Goal: Task Accomplishment & Management: Manage account settings

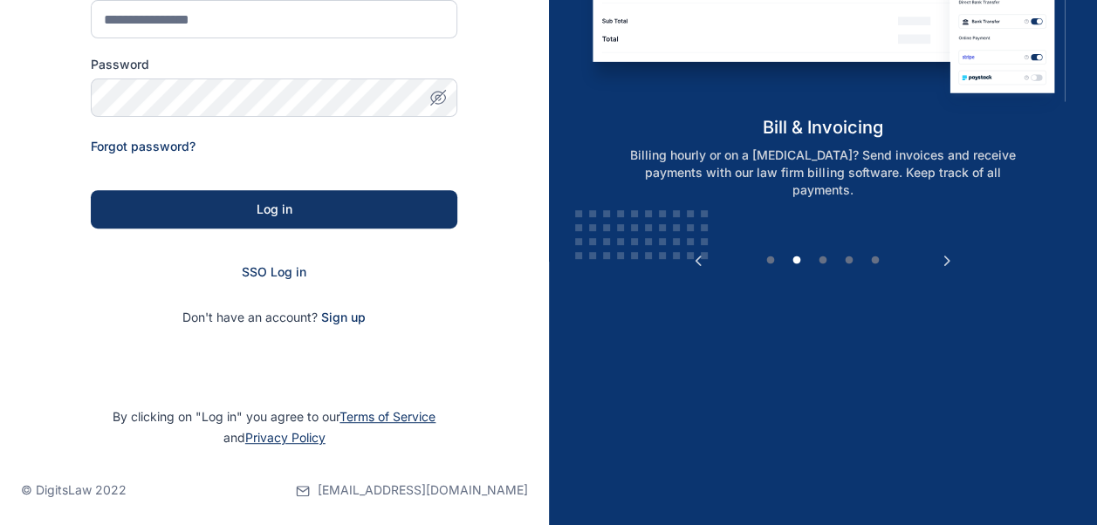
scroll to position [270, 0]
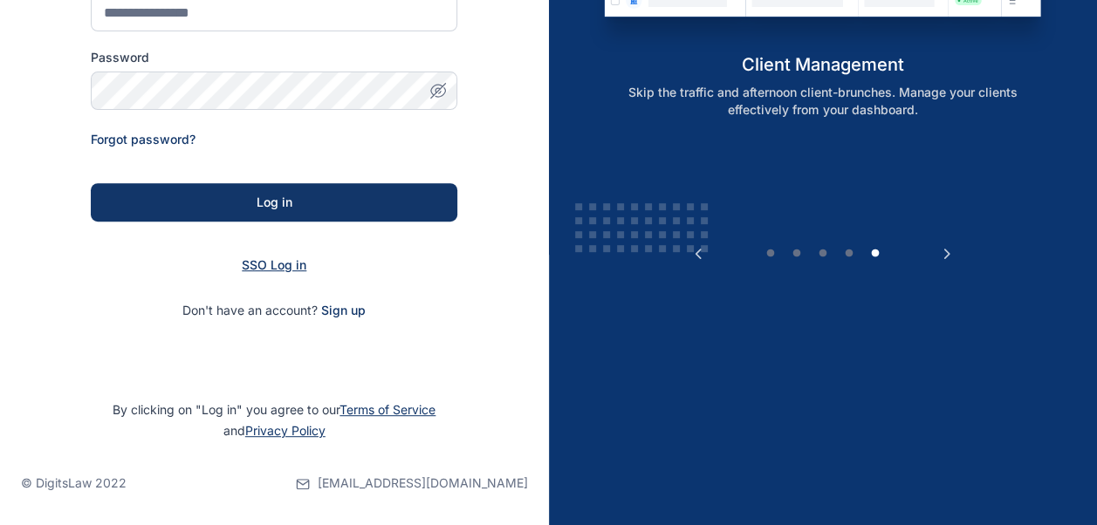
click at [291, 267] on span "SSO Log in" at bounding box center [274, 264] width 65 height 15
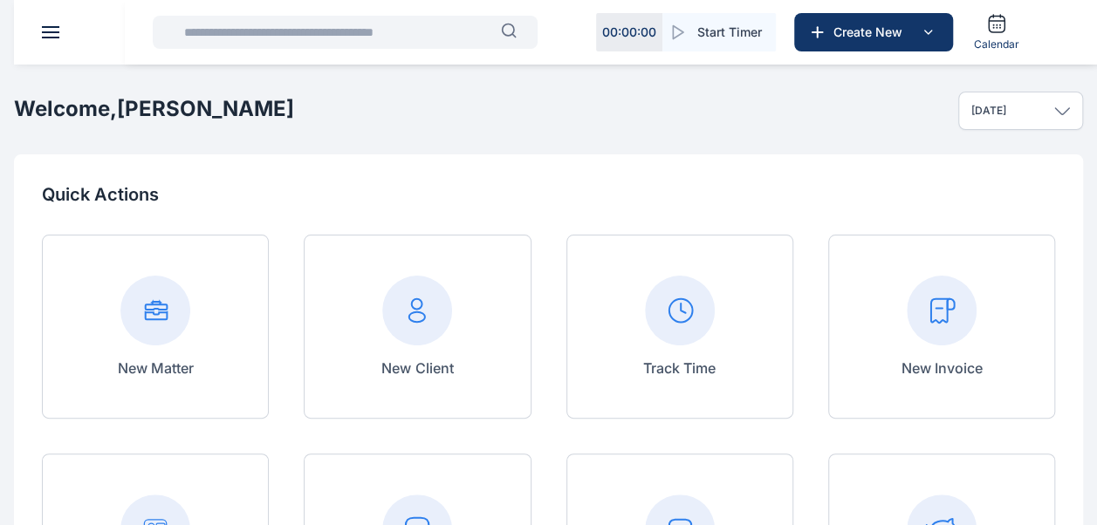
click at [982, 352] on div "New Invoice" at bounding box center [941, 327] width 227 height 184
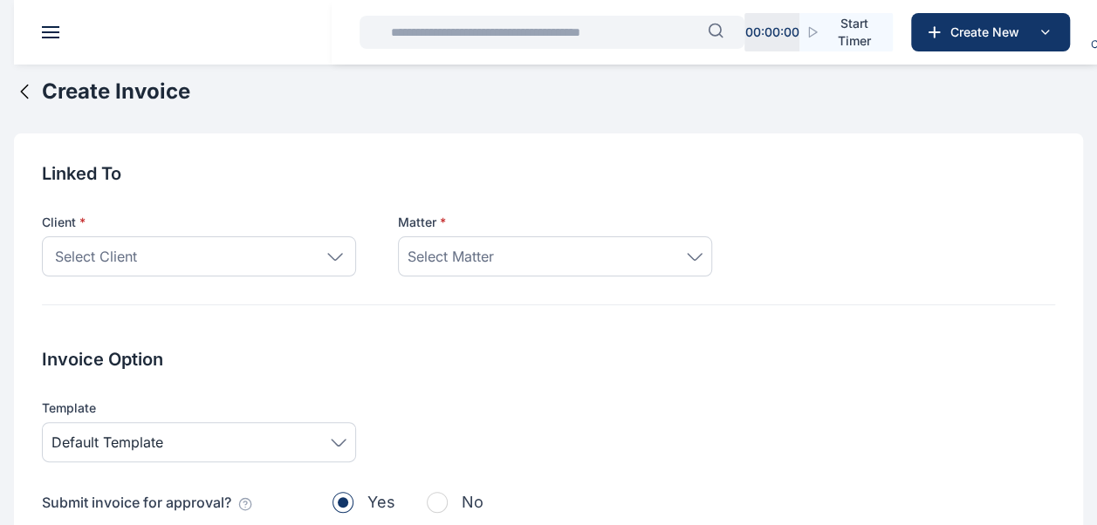
click at [317, 250] on div "Select Client" at bounding box center [199, 256] width 314 height 40
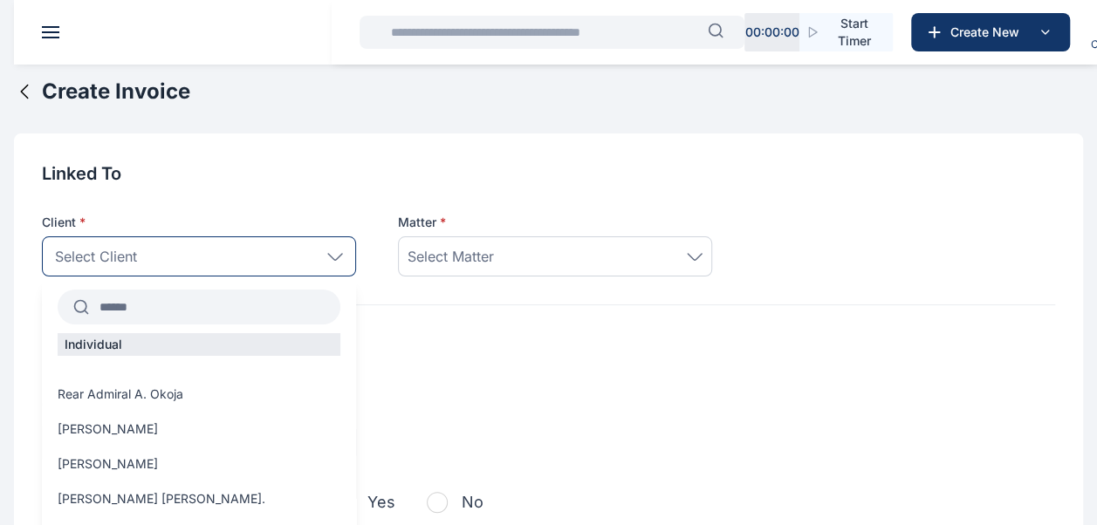
click at [233, 319] on input "text" at bounding box center [214, 306] width 251 height 31
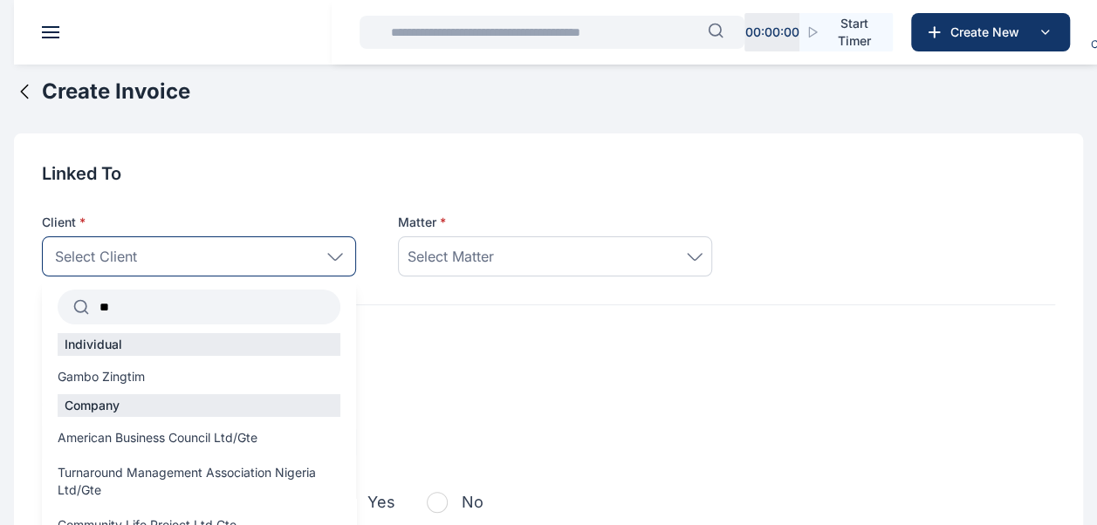
type input "*"
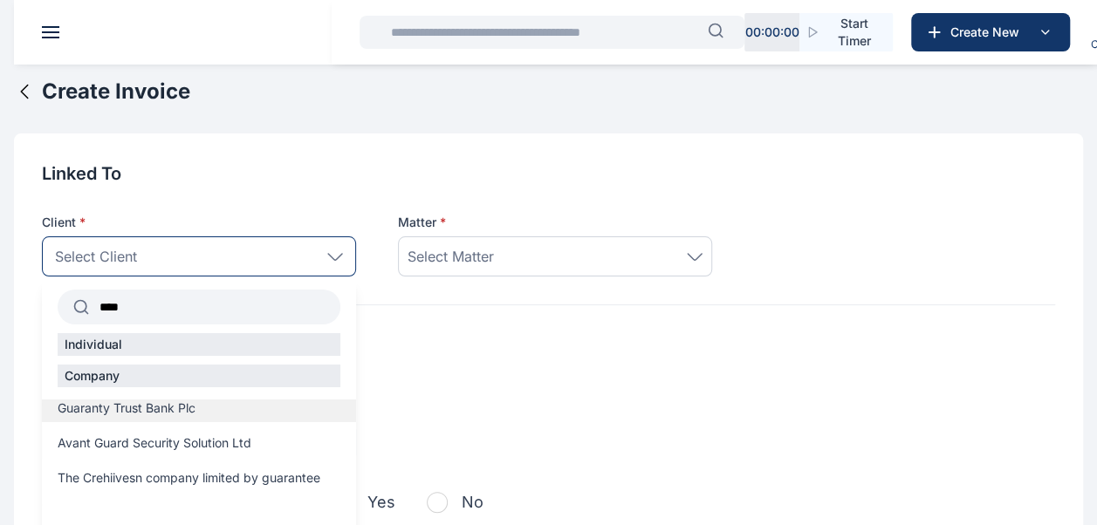
type input "****"
click at [181, 420] on div "Guaranty Trust Bank Plc" at bounding box center [199, 411] width 314 height 23
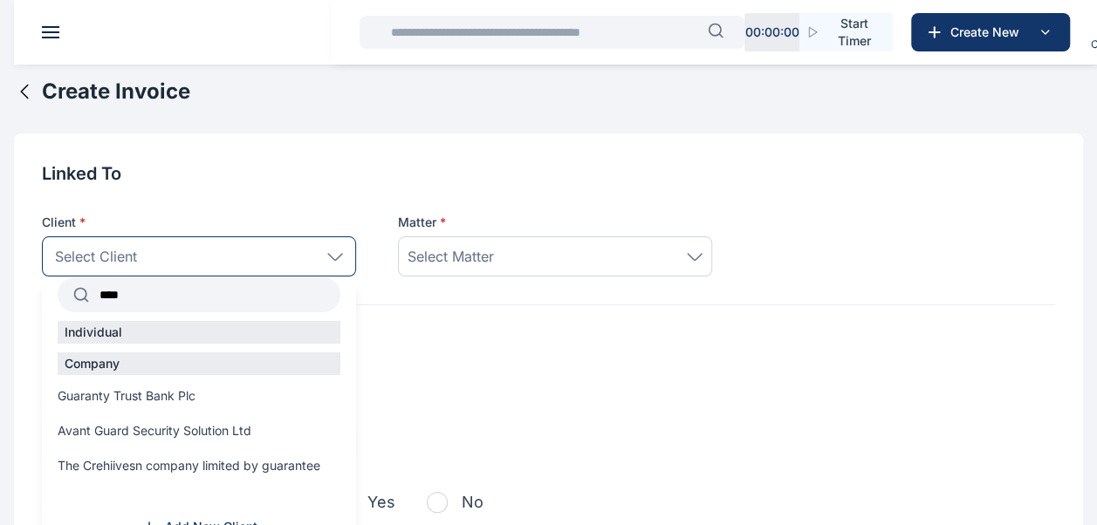
scroll to position [23, 0]
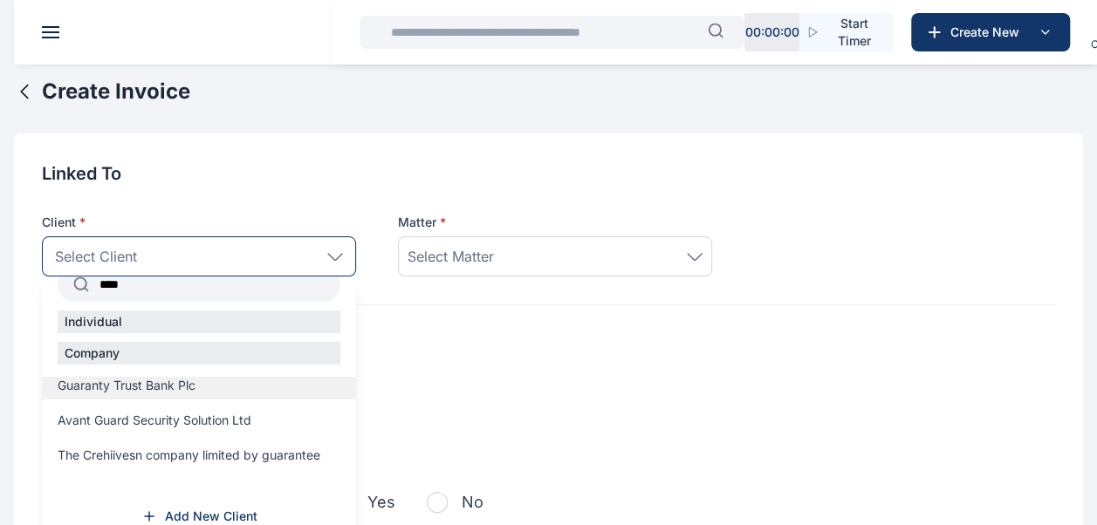
click at [175, 389] on span "Guaranty Trust Bank Plc" at bounding box center [127, 385] width 138 height 17
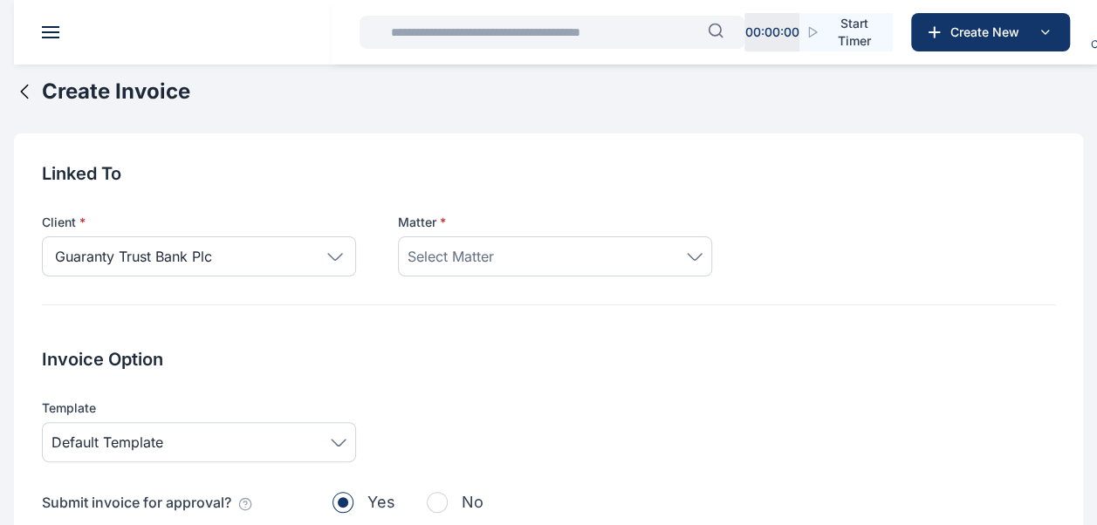
click at [585, 267] on div "Select Matter" at bounding box center [555, 256] width 314 height 40
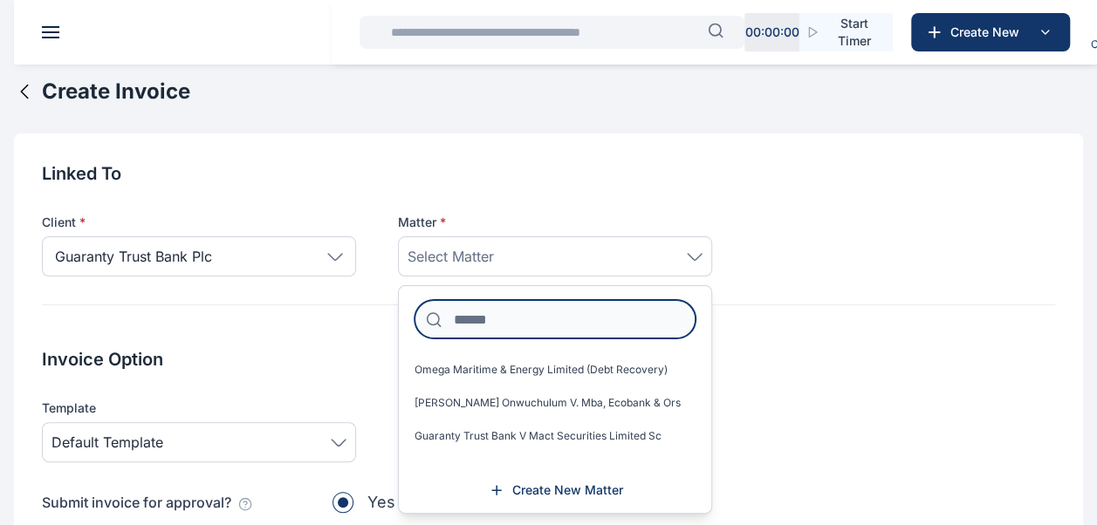
click at [517, 319] on input at bounding box center [554, 319] width 281 height 38
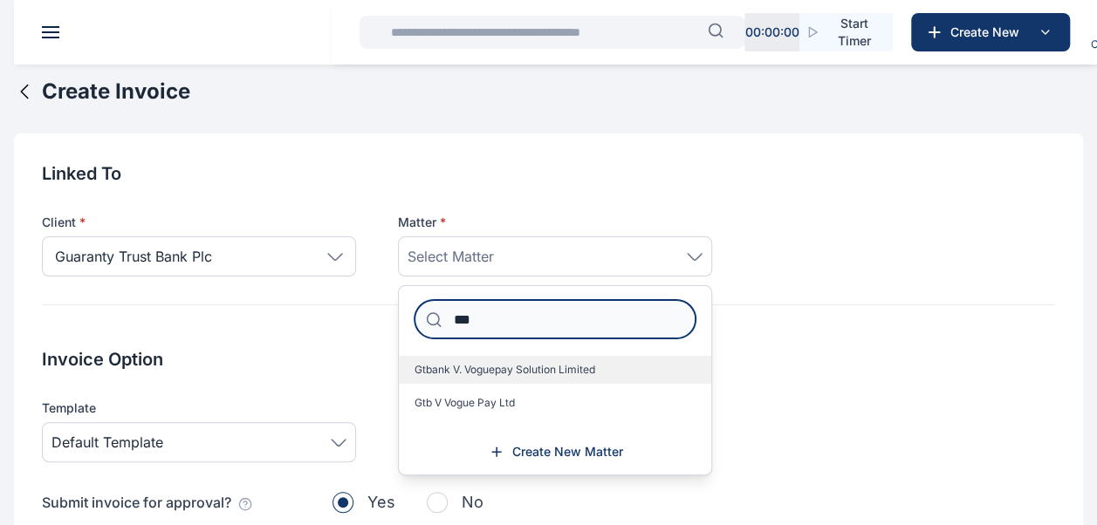
type input "***"
click at [597, 370] on label "Gtbank V. Voguepay Solution Limited" at bounding box center [555, 370] width 312 height 28
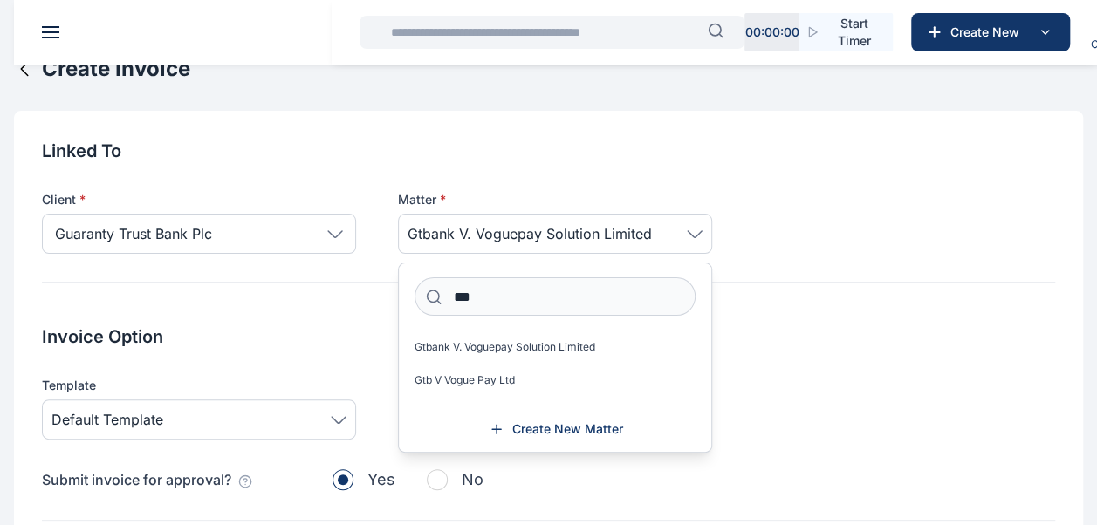
scroll to position [0, 0]
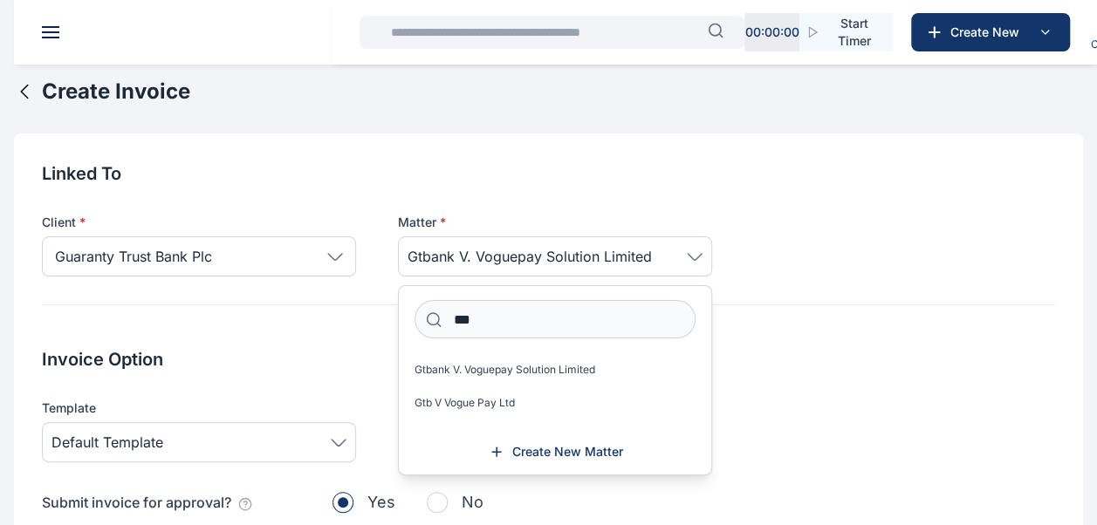
click at [616, 43] on input "text" at bounding box center [543, 32] width 327 height 35
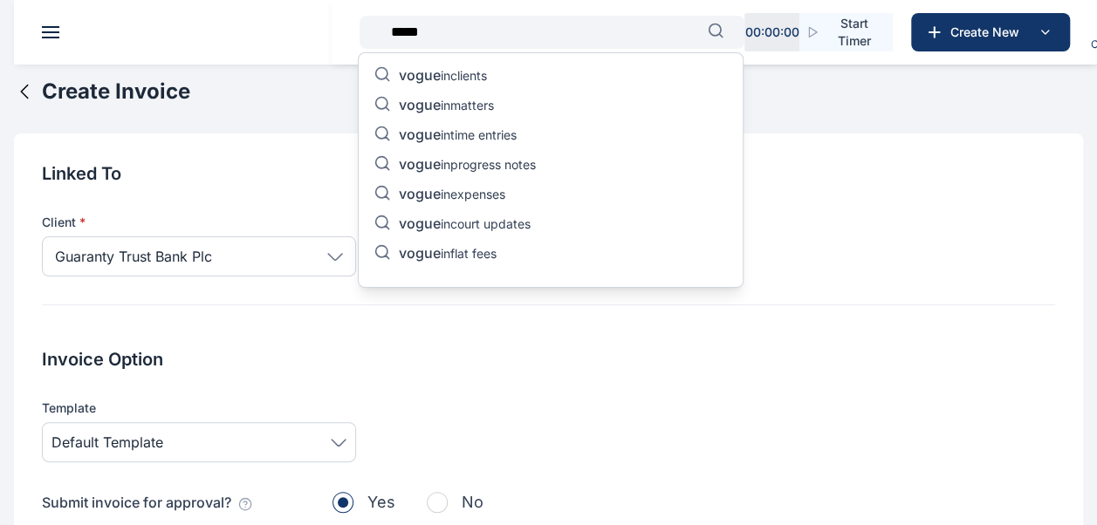
type input "*****"
click at [435, 101] on span "vogue" at bounding box center [420, 104] width 42 height 17
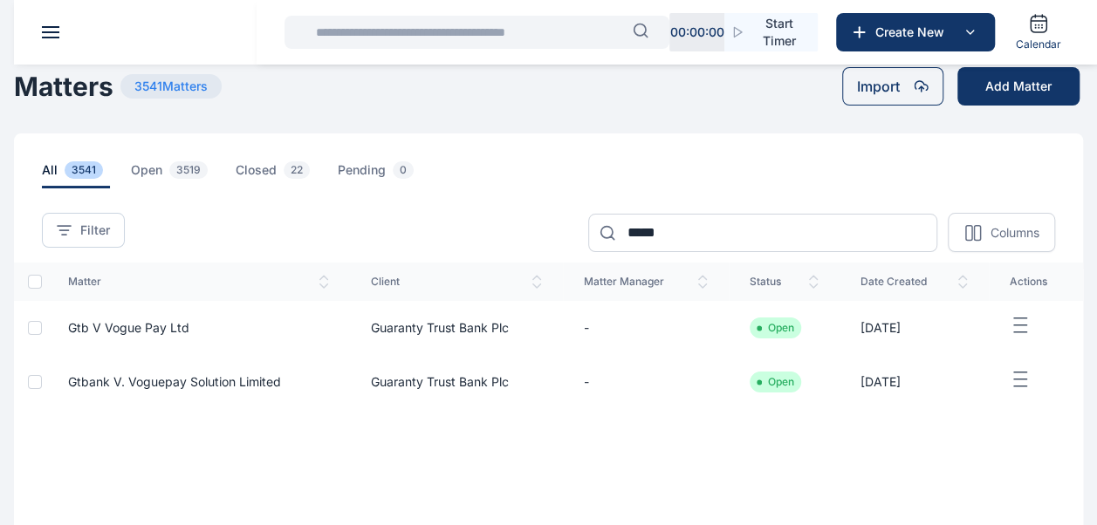
click at [424, 332] on td "Guaranty Trust Bank Plc" at bounding box center [457, 328] width 214 height 54
click at [933, 330] on td "[DATE]" at bounding box center [913, 328] width 149 height 54
click at [1029, 323] on icon "button" at bounding box center [1019, 326] width 21 height 22
click at [145, 329] on span "Gtb V Vogue Pay Ltd" at bounding box center [128, 327] width 121 height 15
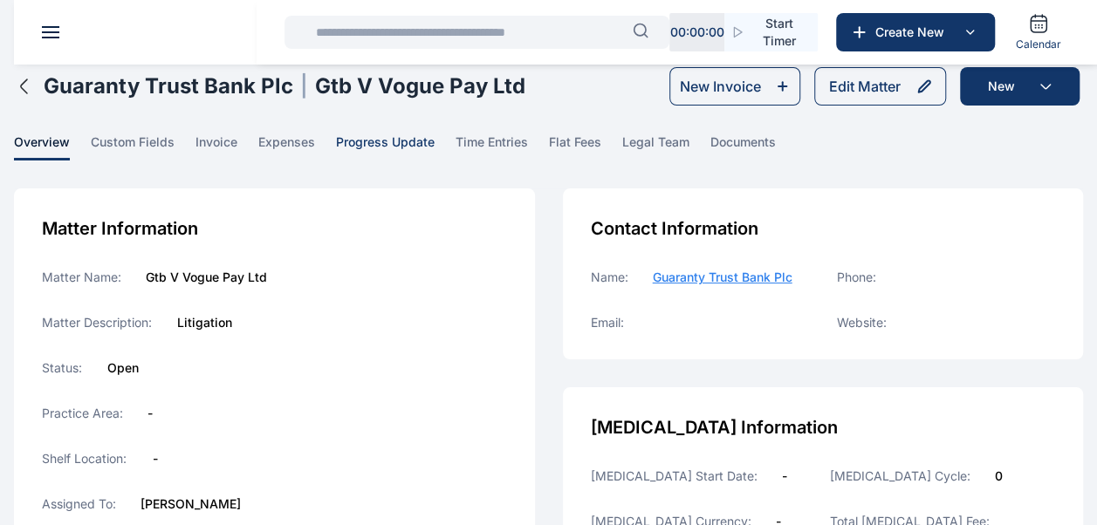
click at [403, 147] on span "progress update" at bounding box center [385, 146] width 99 height 27
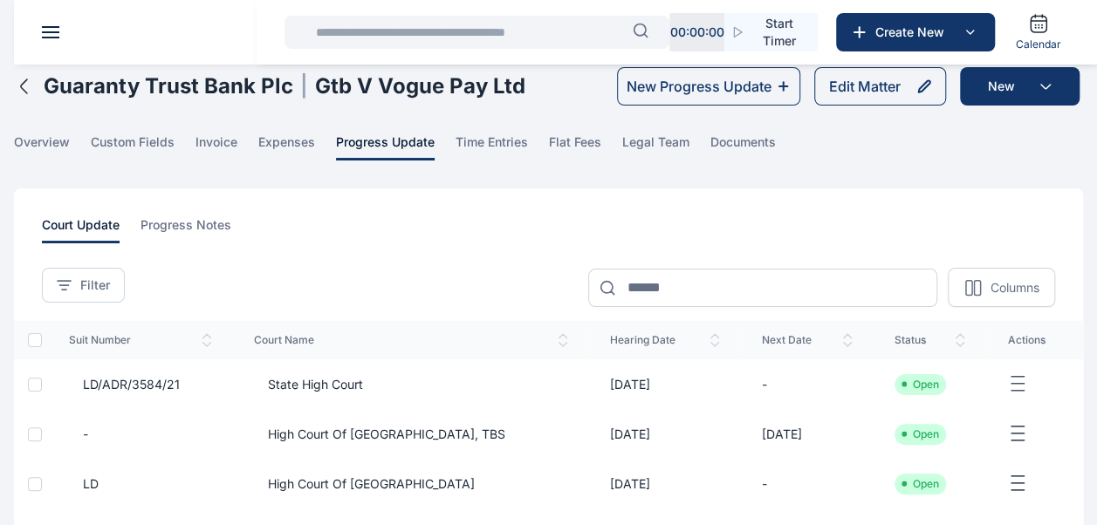
click at [23, 89] on icon "button" at bounding box center [24, 86] width 6 height 14
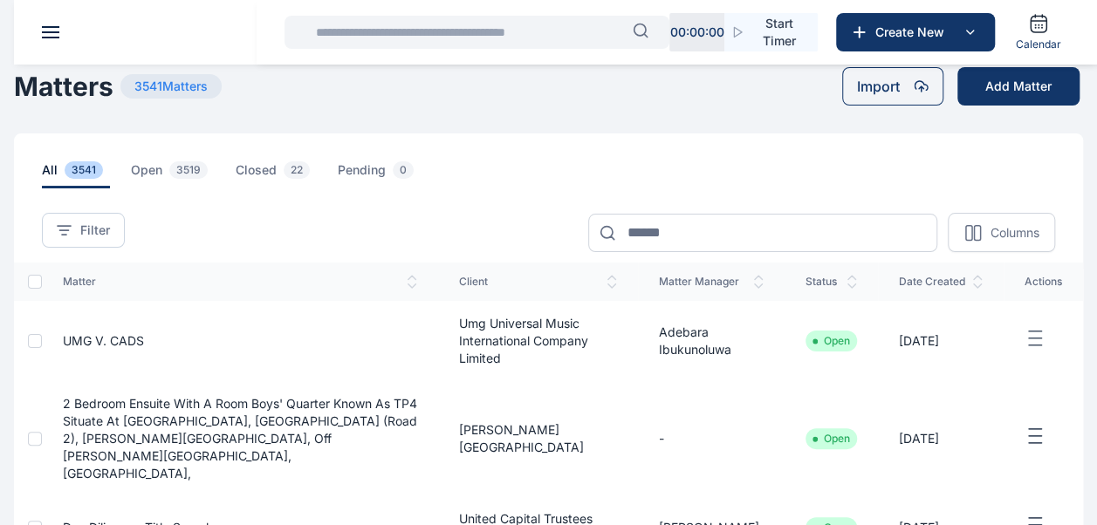
click at [448, 42] on input "text" at bounding box center [468, 32] width 327 height 35
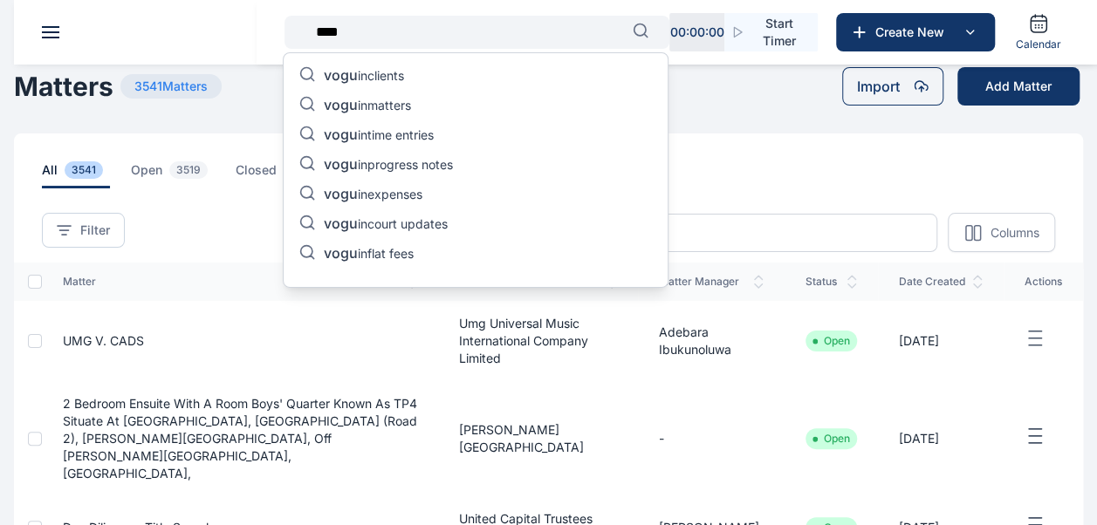
type input "****"
click at [374, 108] on p "vogu in matters" at bounding box center [367, 106] width 87 height 21
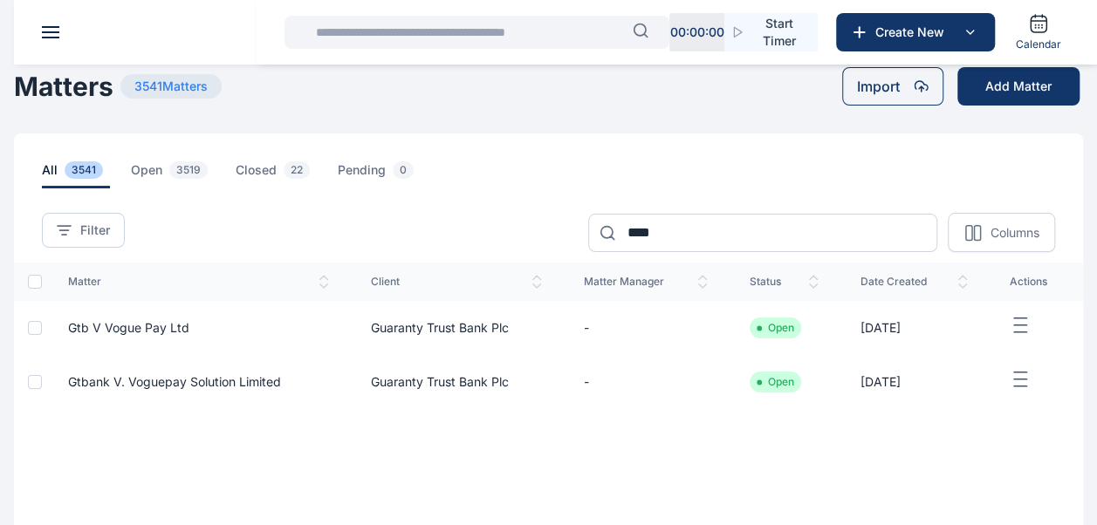
click at [272, 379] on span "Gtbank V. Voguepay Solution Limited" at bounding box center [174, 381] width 213 height 15
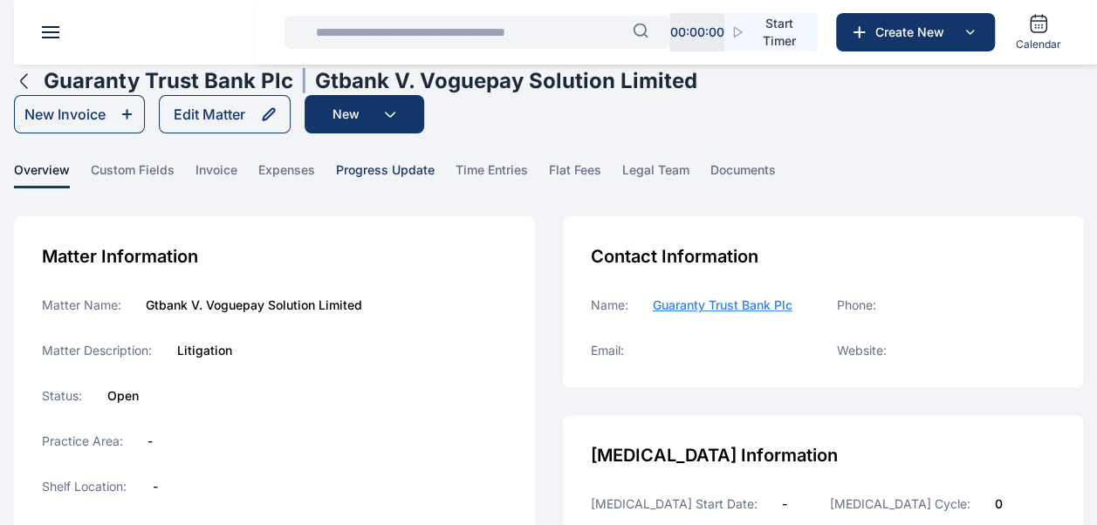
click at [407, 169] on span "progress update" at bounding box center [385, 174] width 99 height 27
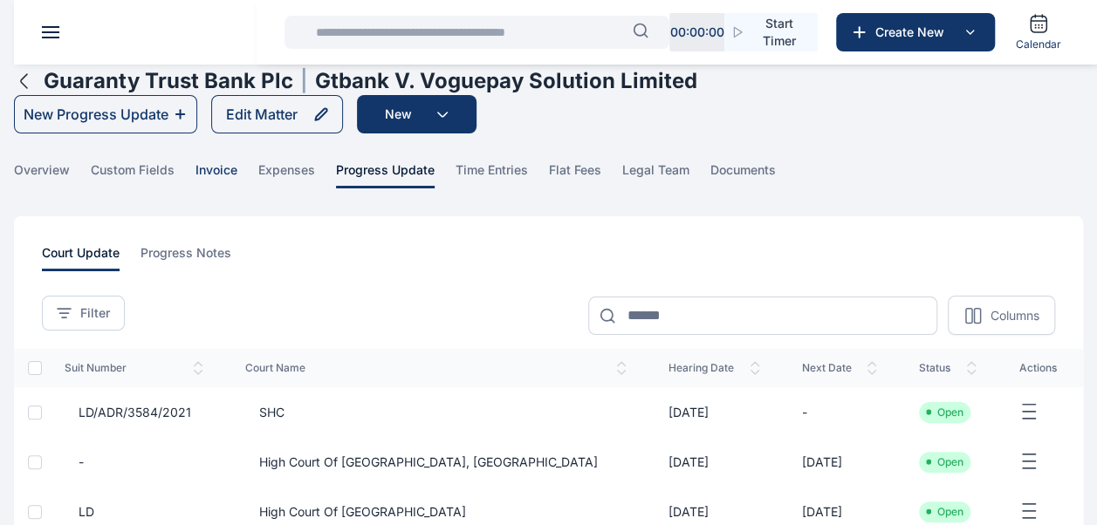
click at [222, 167] on span "invoice" at bounding box center [216, 174] width 42 height 27
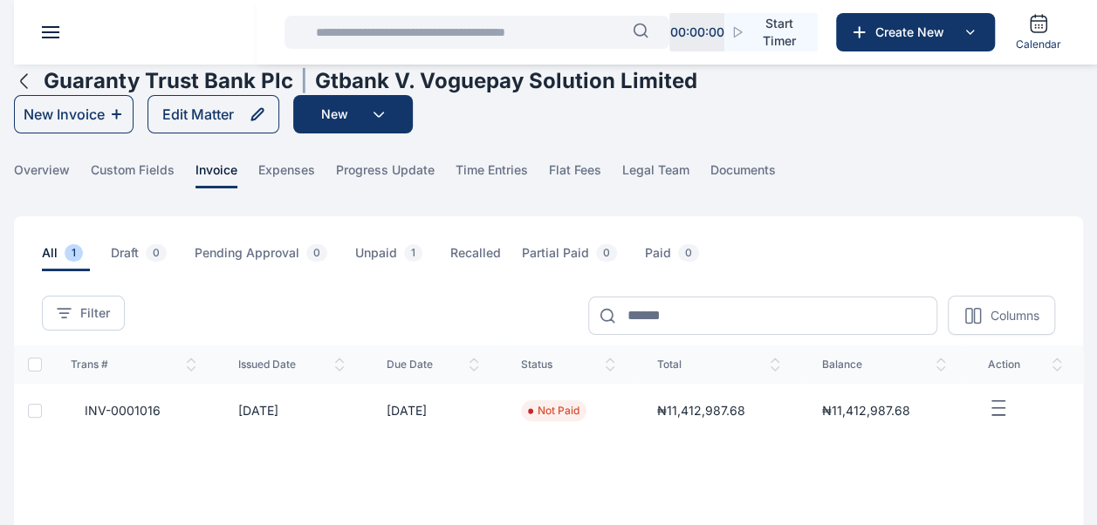
click at [124, 415] on span "INV-0001016" at bounding box center [116, 410] width 90 height 17
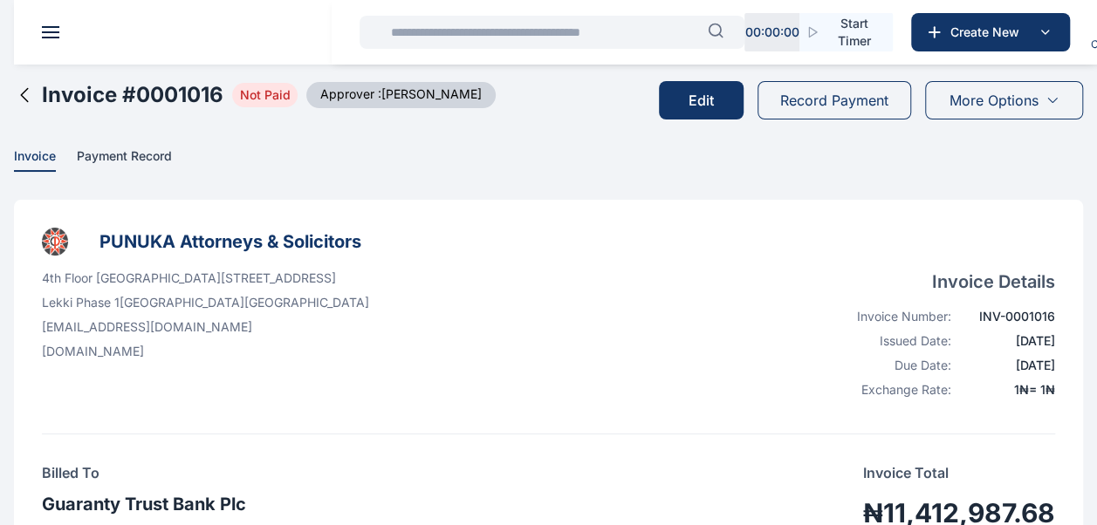
click at [31, 102] on icon at bounding box center [24, 95] width 21 height 21
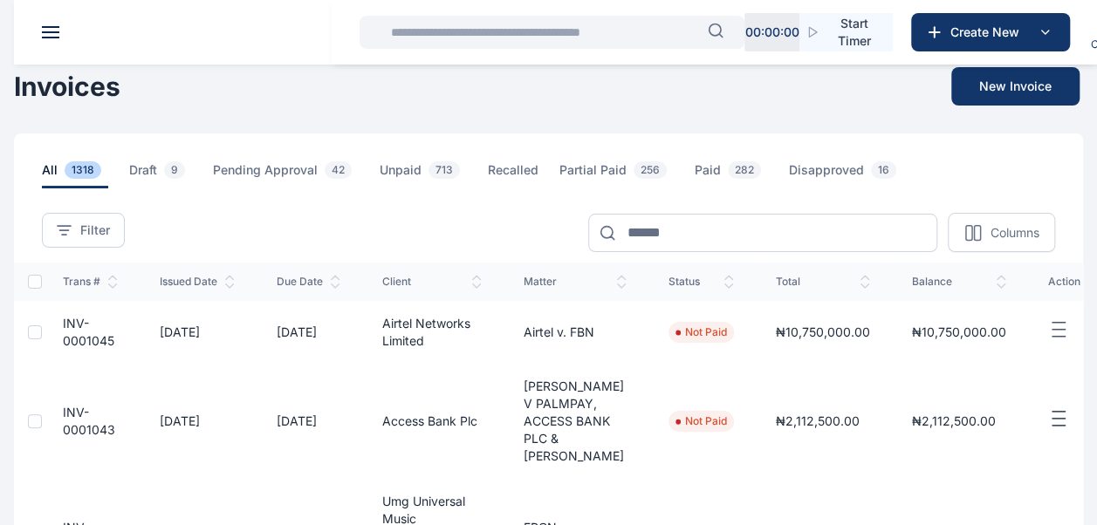
click at [454, 35] on input "text" at bounding box center [543, 32] width 327 height 35
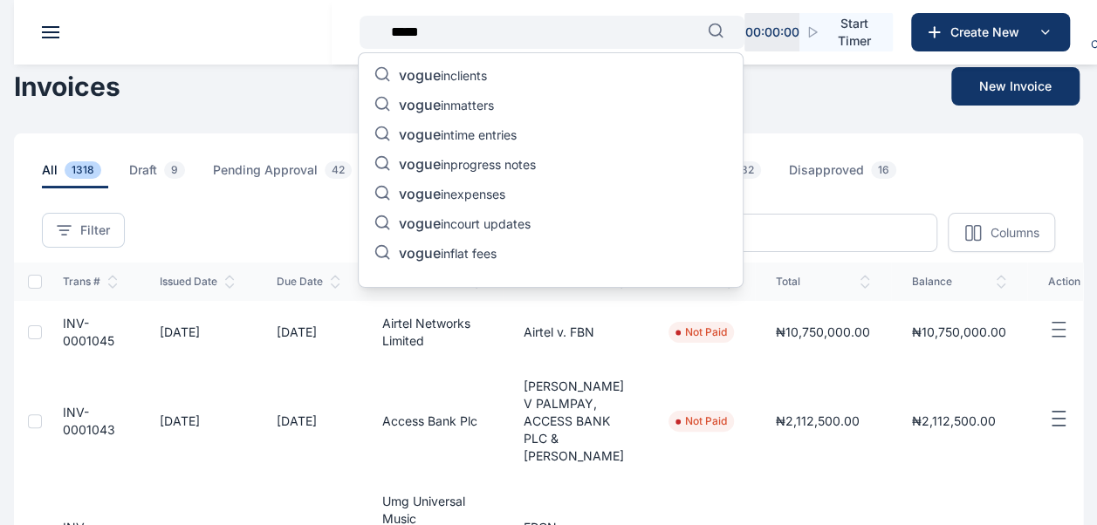
type input "*****"
click at [466, 103] on p "vogue in matters" at bounding box center [446, 106] width 95 height 21
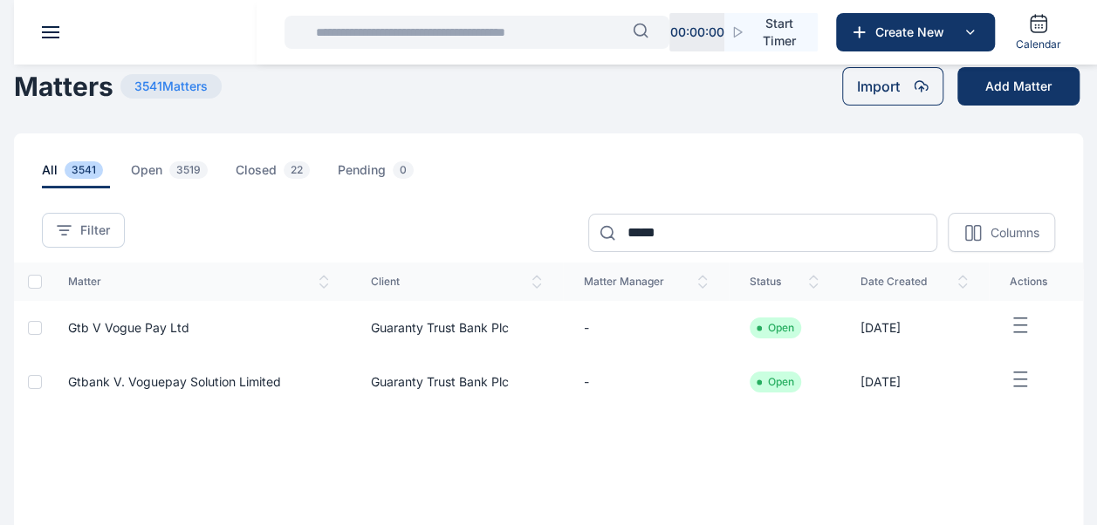
click at [120, 387] on span "Gtbank V. Voguepay Solution Limited" at bounding box center [174, 381] width 213 height 15
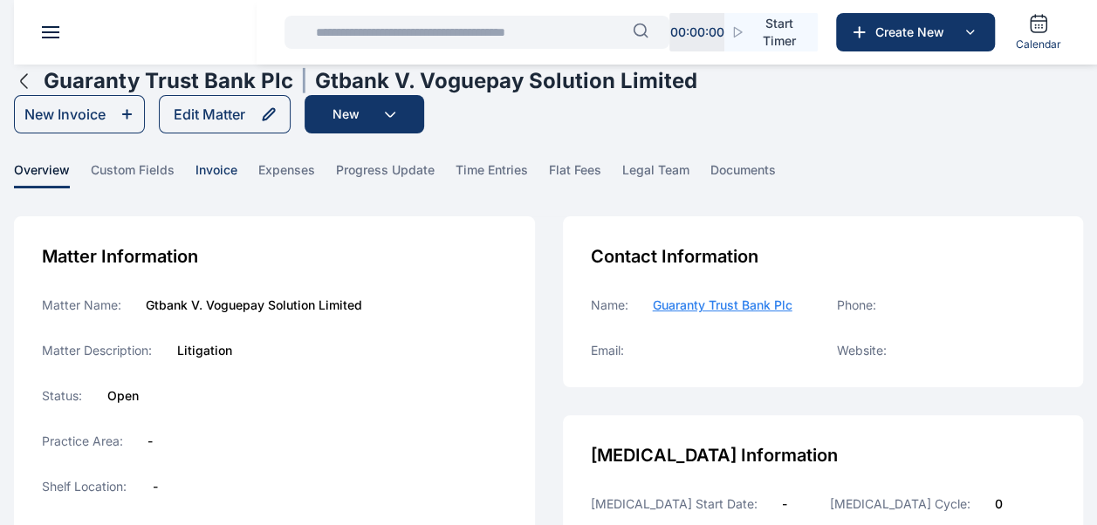
click at [223, 171] on span "invoice" at bounding box center [216, 174] width 42 height 27
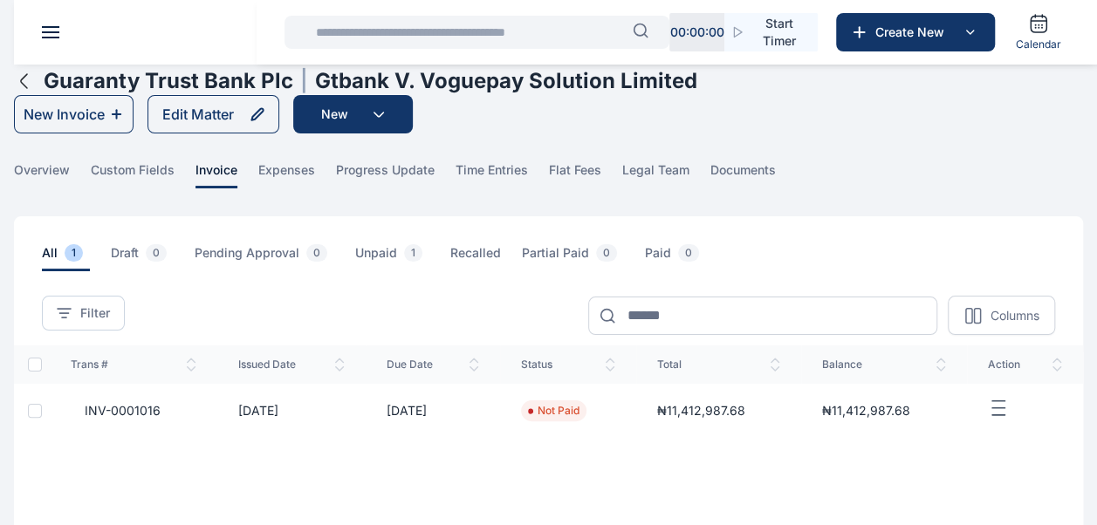
click at [256, 413] on td "[DATE]" at bounding box center [291, 411] width 148 height 54
click at [98, 414] on span "INV-0001016" at bounding box center [116, 410] width 90 height 17
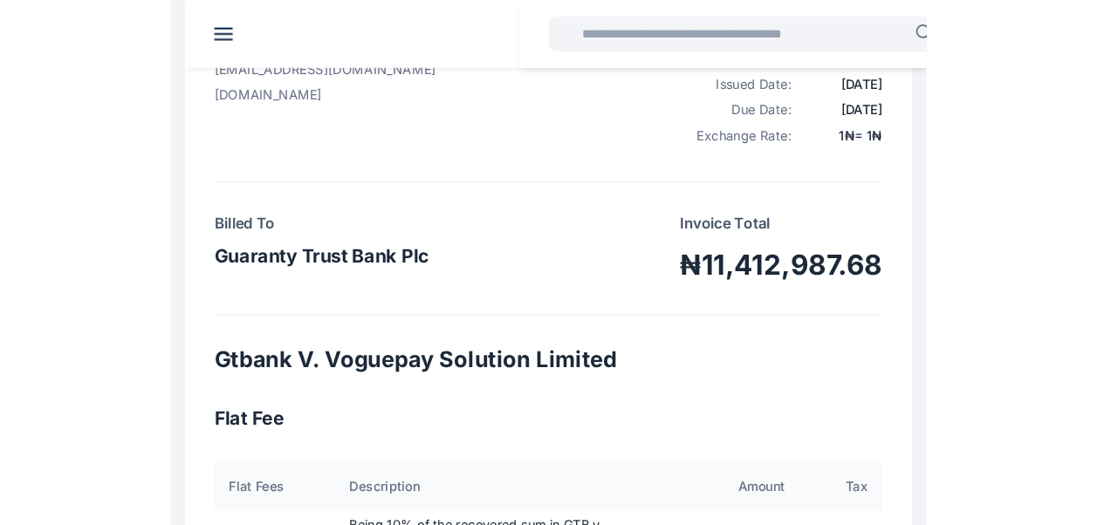
scroll to position [262, 0]
